Goal: Information Seeking & Learning: Learn about a topic

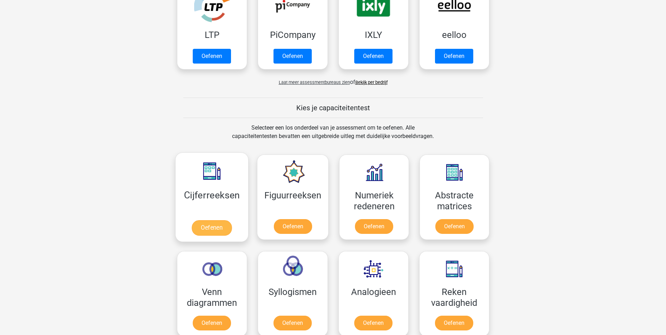
scroll to position [176, 0]
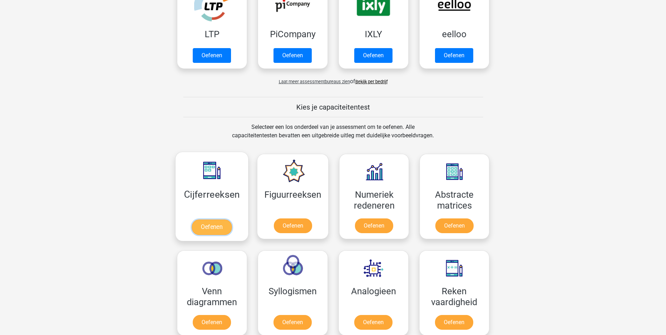
click at [219, 226] on link "Oefenen" at bounding box center [212, 227] width 40 height 15
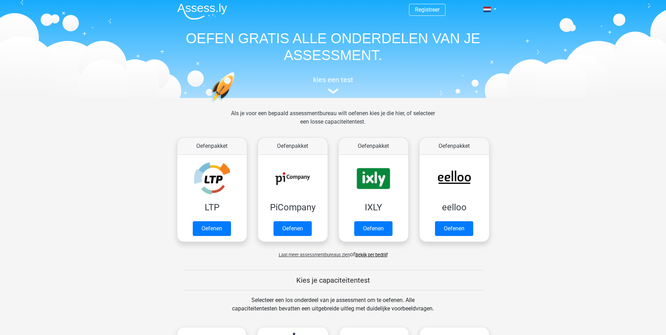
scroll to position [0, 0]
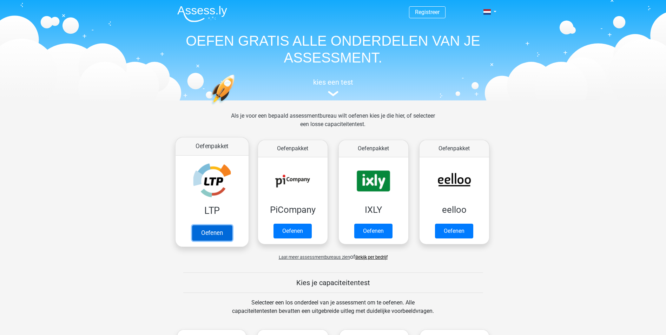
click at [219, 225] on link "Oefenen" at bounding box center [212, 232] width 40 height 15
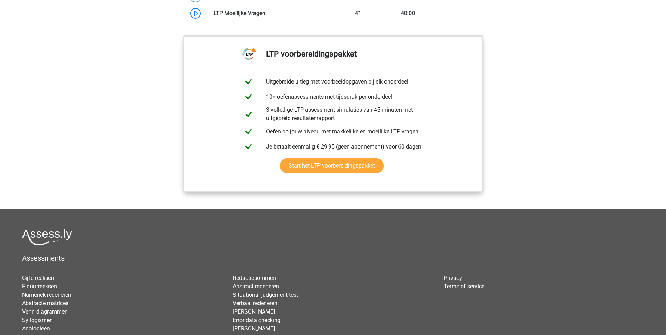
scroll to position [702, 0]
